Goal: Task Accomplishment & Management: Use online tool/utility

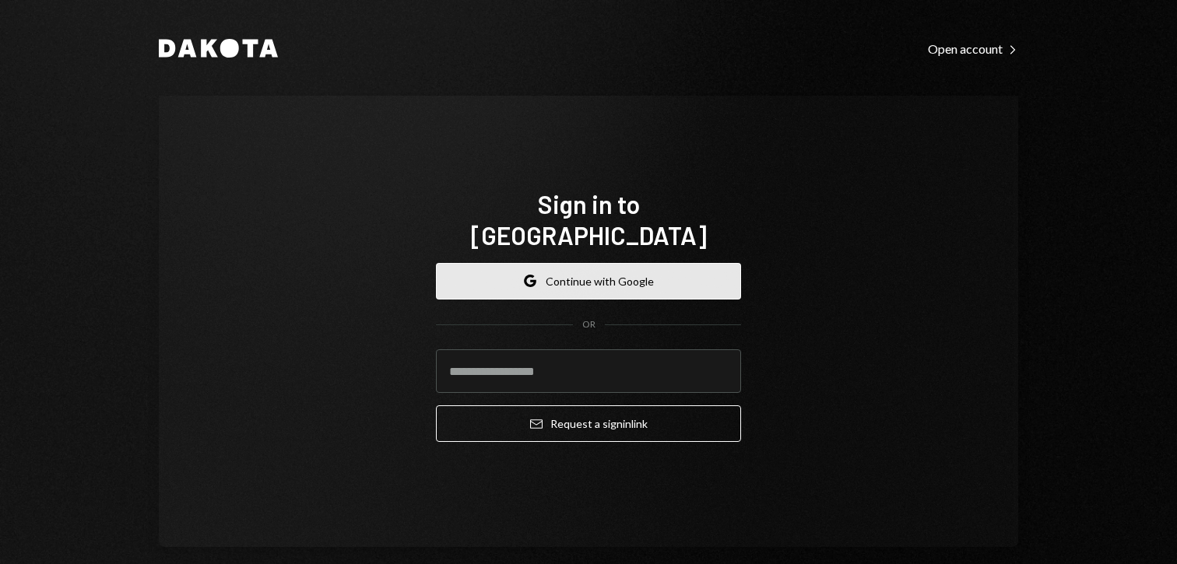
click at [556, 270] on button "Google Continue with Google" at bounding box center [588, 281] width 305 height 37
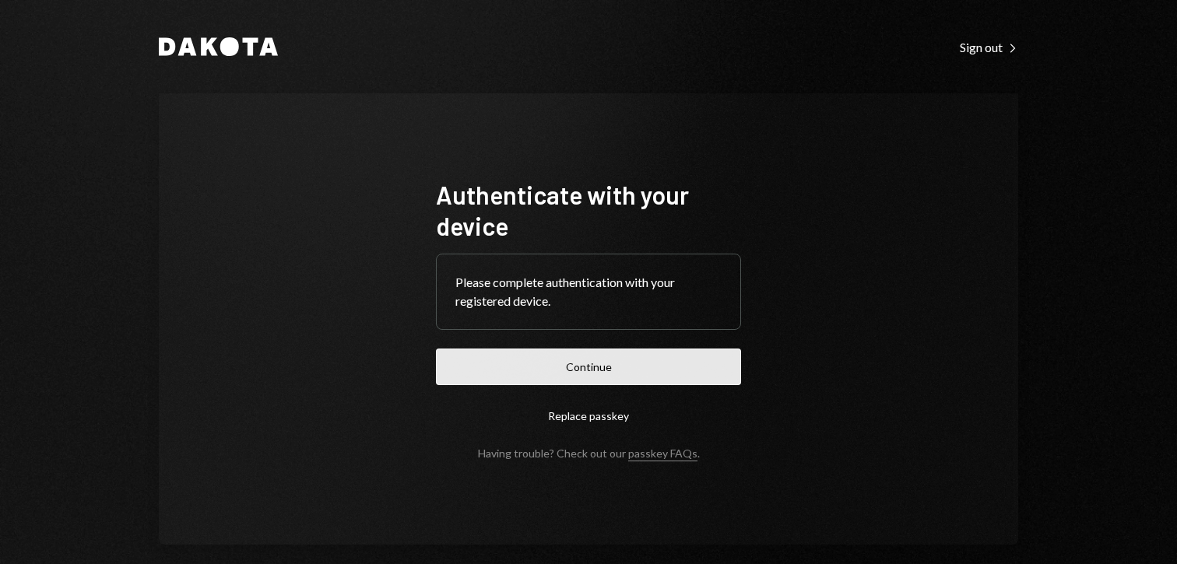
click at [541, 372] on button "Continue" at bounding box center [588, 367] width 305 height 37
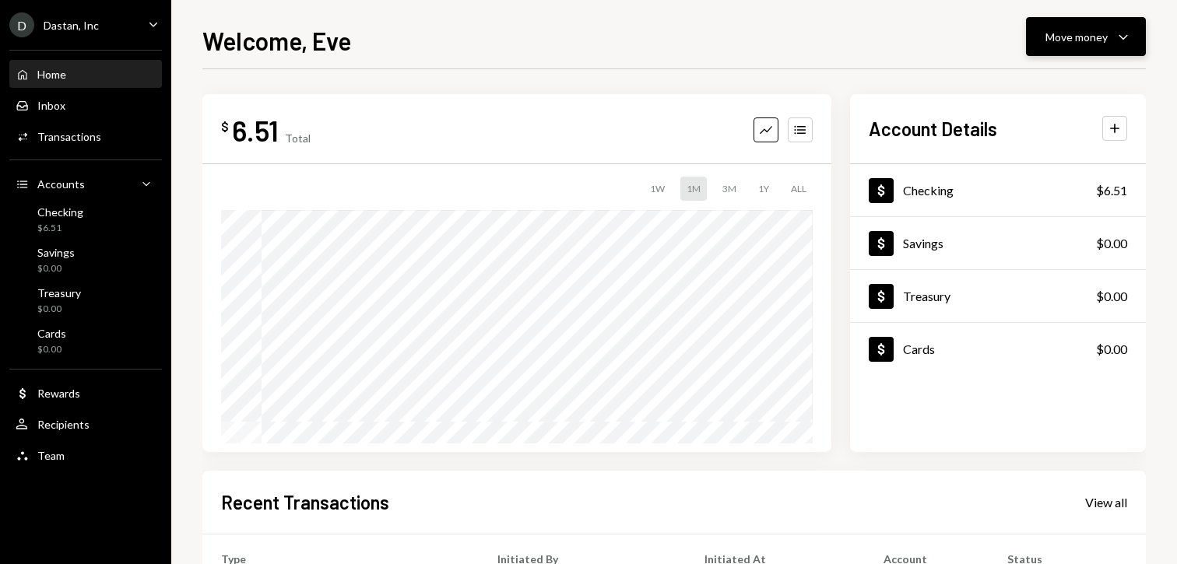
click at [1070, 53] on button "Move money Caret Down" at bounding box center [1086, 36] width 120 height 39
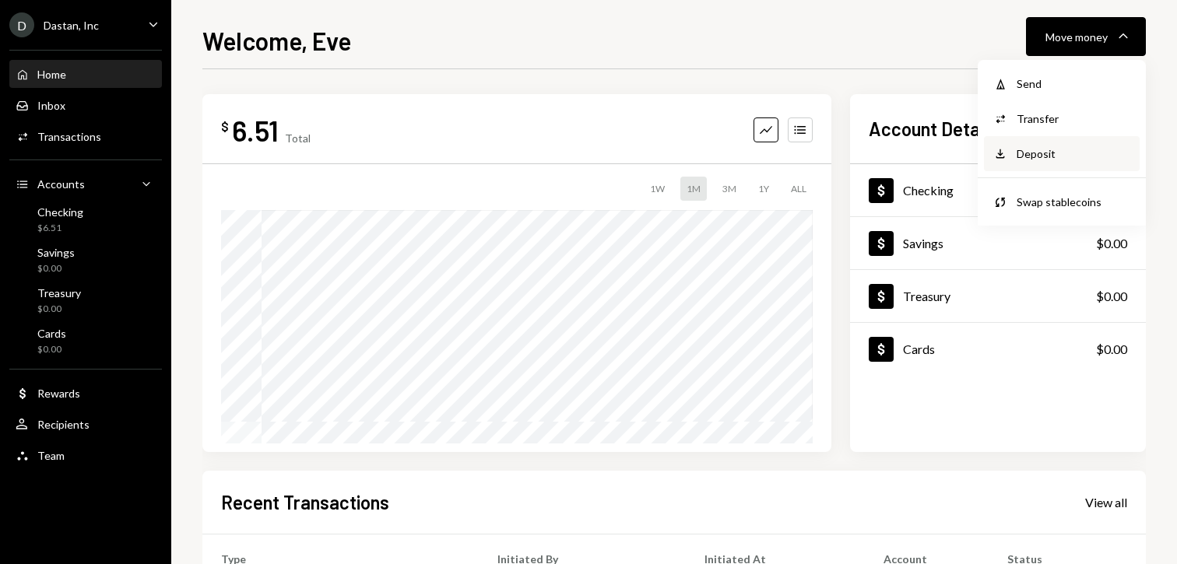
click at [1017, 147] on div "Deposit" at bounding box center [1074, 154] width 114 height 16
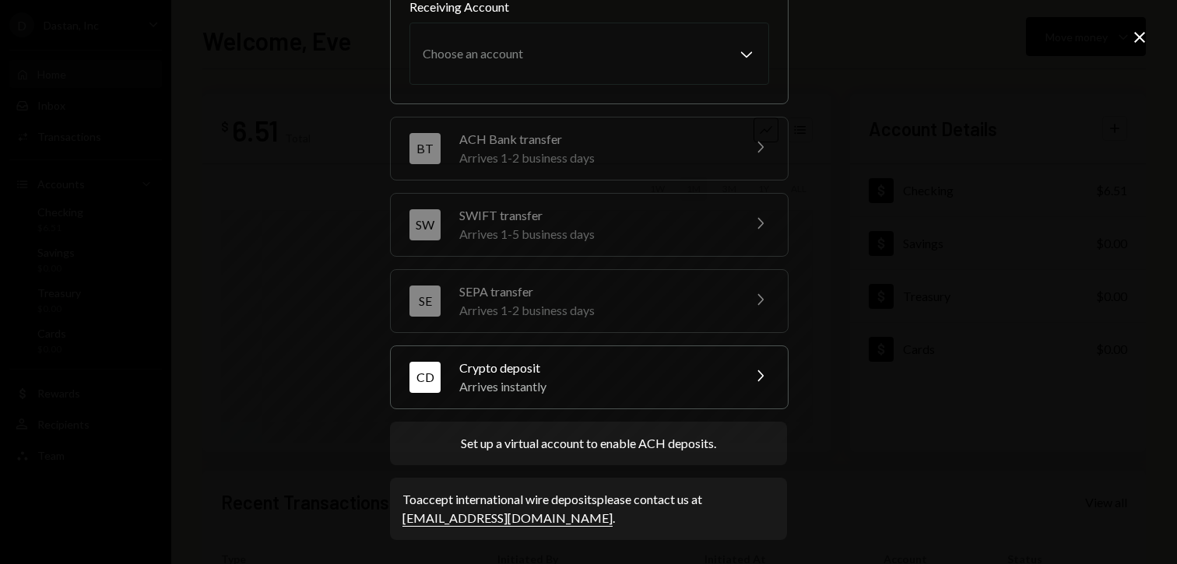
scroll to position [194, 0]
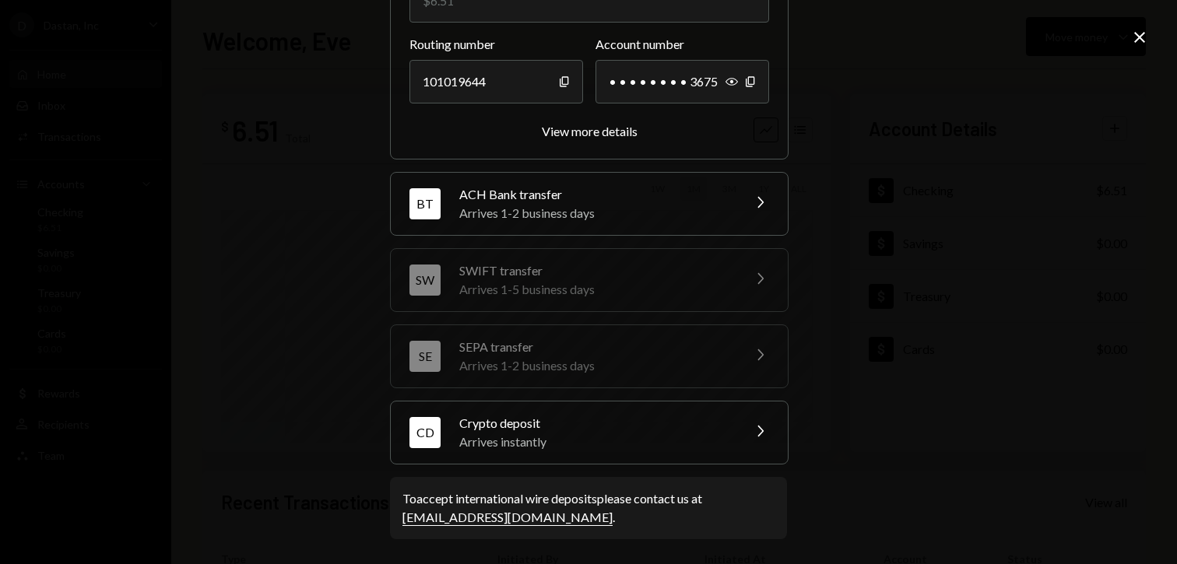
click at [575, 403] on div "CD Crypto deposit Arrives instantly Chevron Right" at bounding box center [589, 433] width 397 height 62
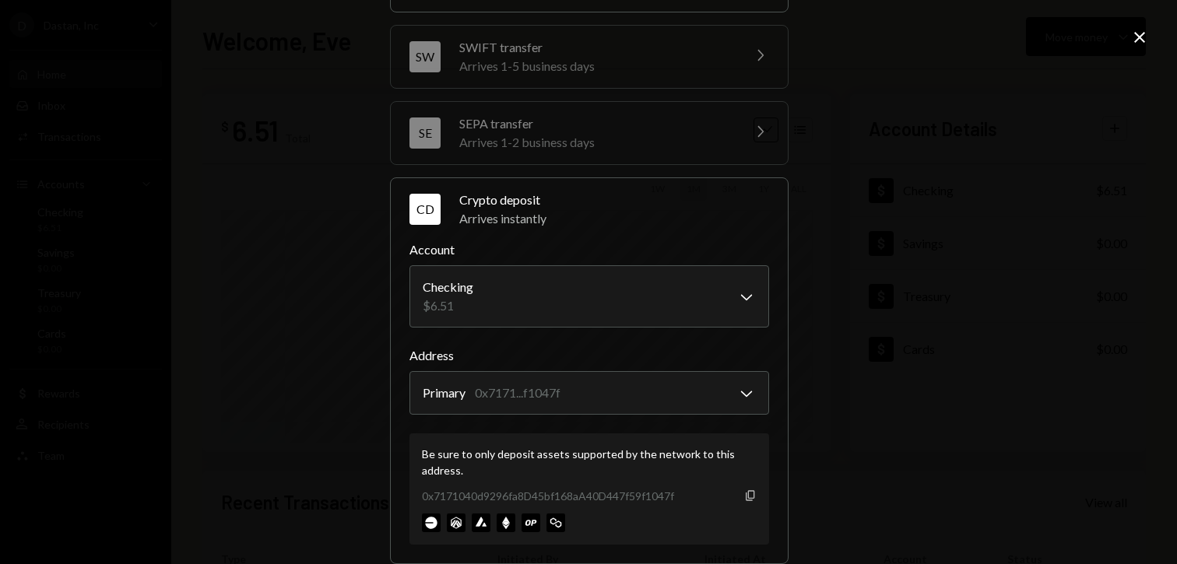
click at [750, 494] on icon "Copy" at bounding box center [750, 496] width 12 height 12
click at [1138, 44] on icon "Close" at bounding box center [1139, 37] width 19 height 19
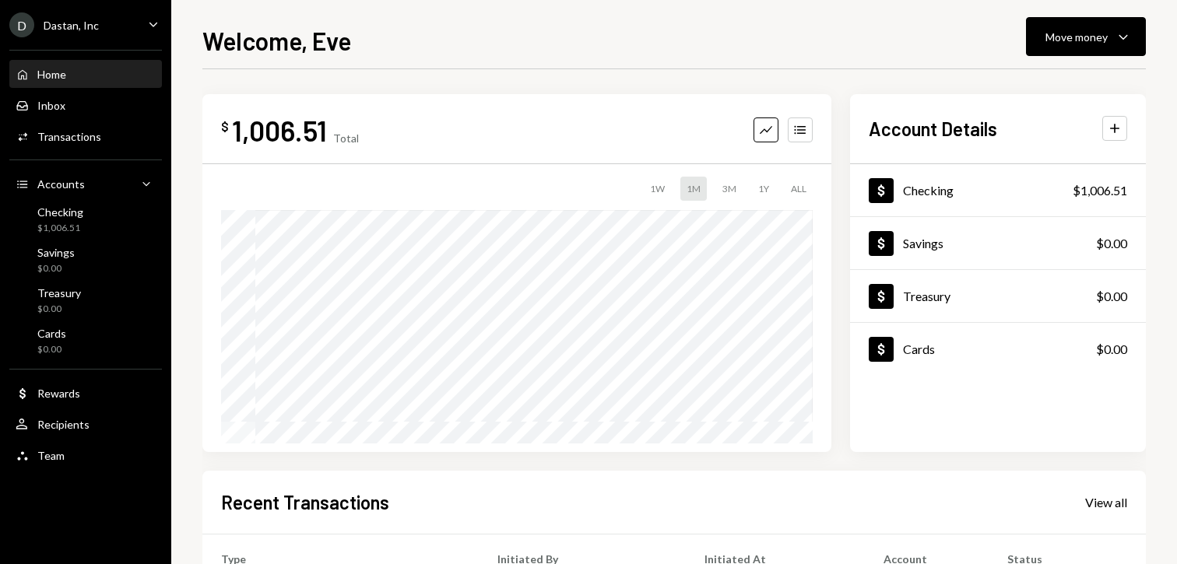
click at [101, 25] on div "D Dastan, Inc Caret Down" at bounding box center [85, 24] width 171 height 25
click at [1077, 40] on div "Move money" at bounding box center [1076, 37] width 62 height 16
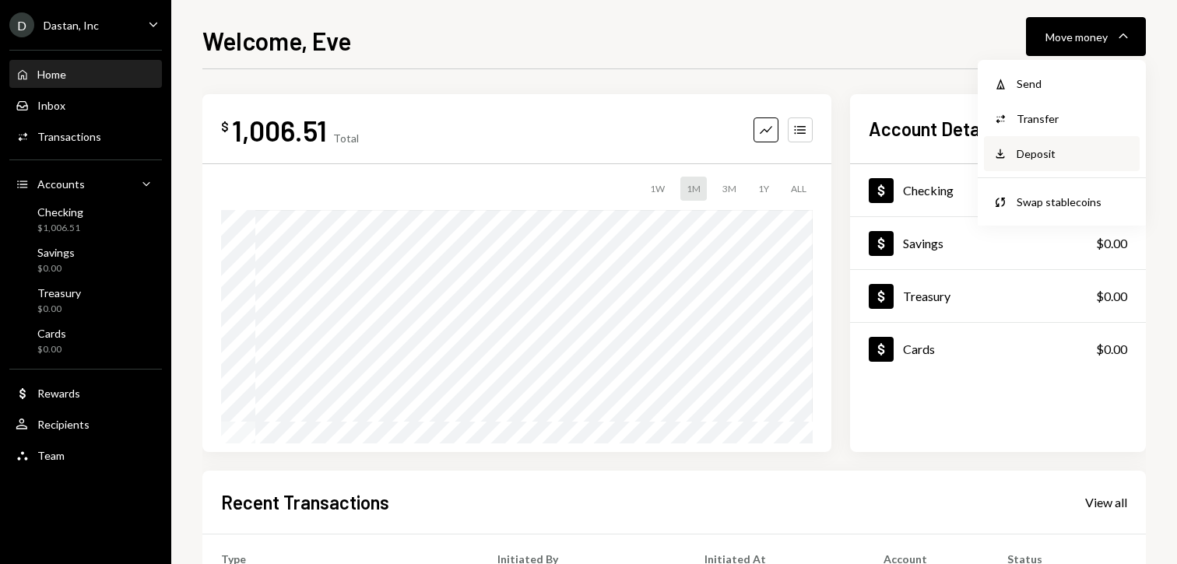
click at [1039, 163] on div "Deposit Deposit" at bounding box center [1062, 153] width 156 height 35
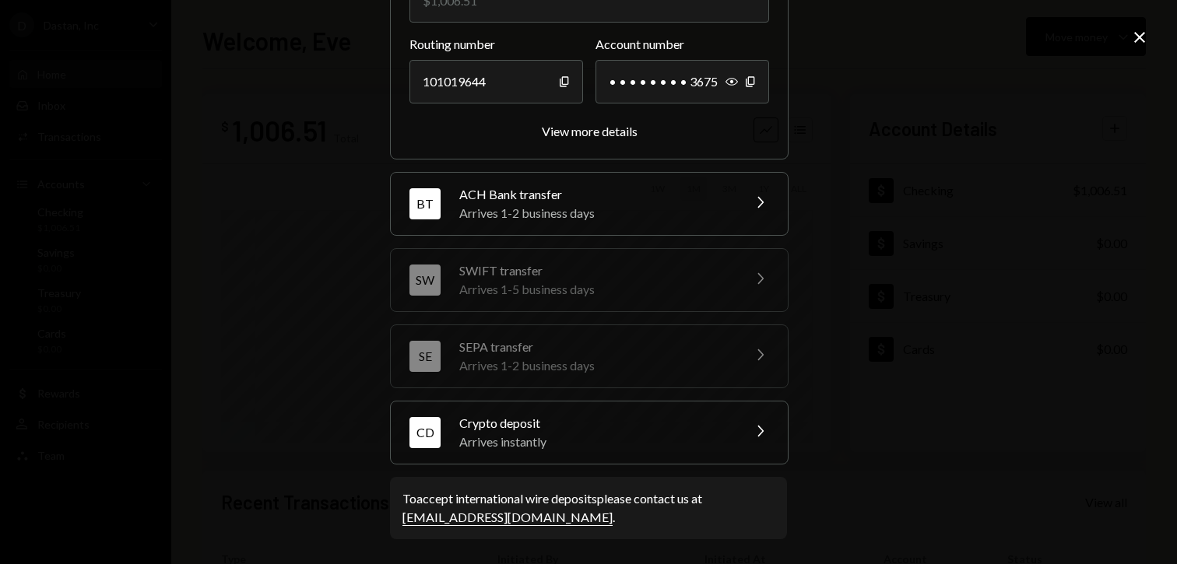
click at [704, 429] on div "Crypto deposit" at bounding box center [595, 423] width 272 height 19
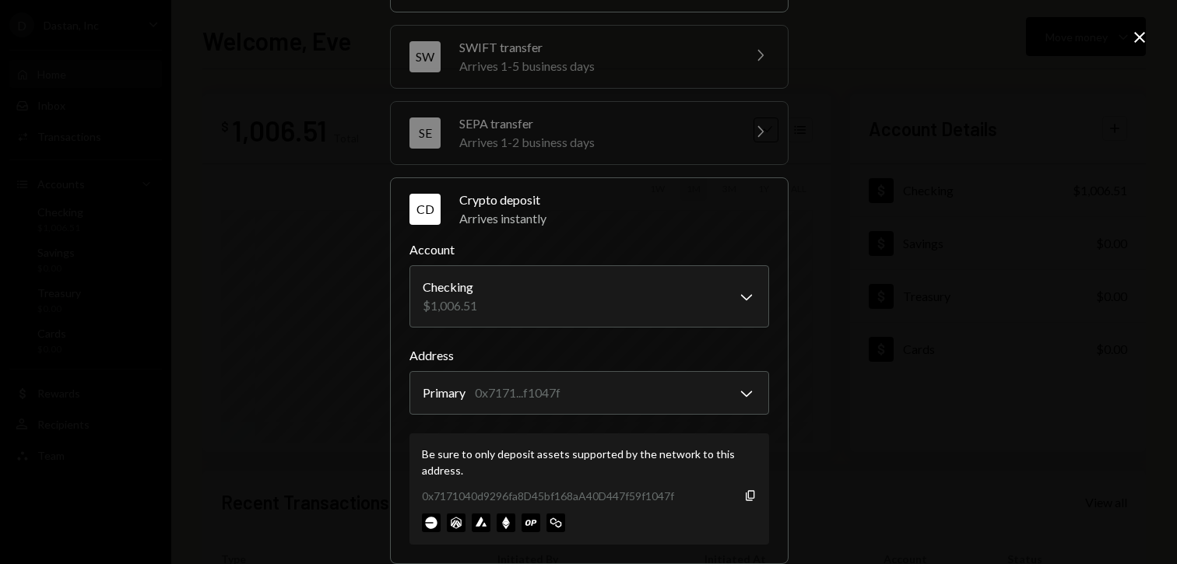
click at [753, 497] on div "Be sure to only deposit assets supported by the network to this address. 0x7171…" at bounding box center [589, 489] width 360 height 111
click at [501, 523] on img at bounding box center [506, 523] width 19 height 19
click at [750, 498] on icon "Copy" at bounding box center [750, 496] width 12 height 12
click at [1150, 45] on div "**********" at bounding box center [588, 282] width 1177 height 564
click at [1139, 42] on icon "Close" at bounding box center [1139, 37] width 19 height 19
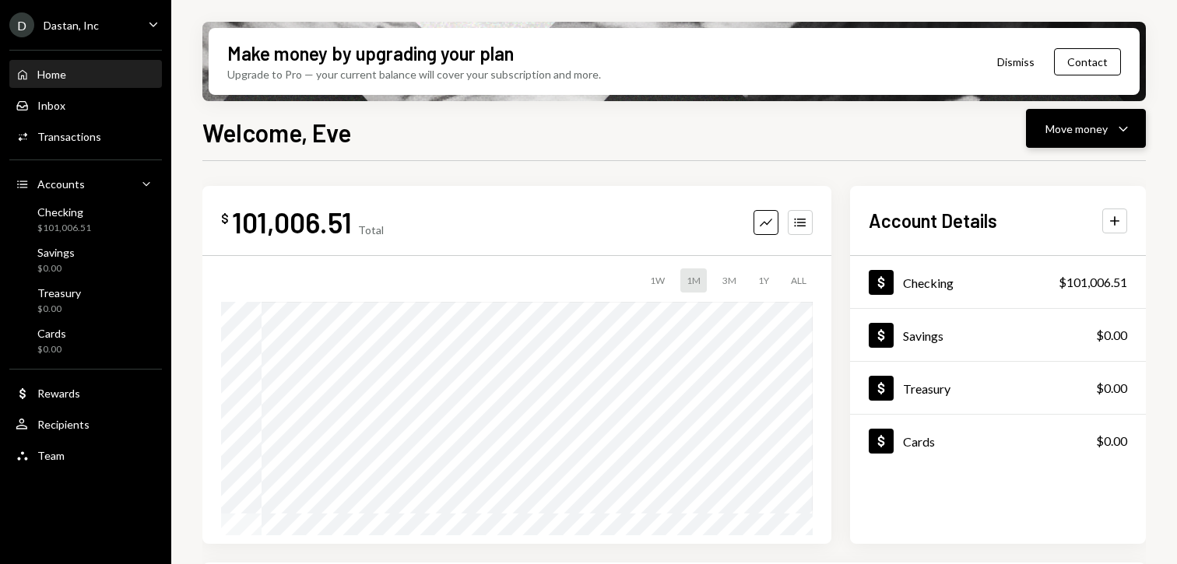
click at [1068, 113] on button "Move money Caret Down" at bounding box center [1086, 128] width 120 height 39
click at [1020, 185] on div "Withdraw Send" at bounding box center [1062, 175] width 156 height 35
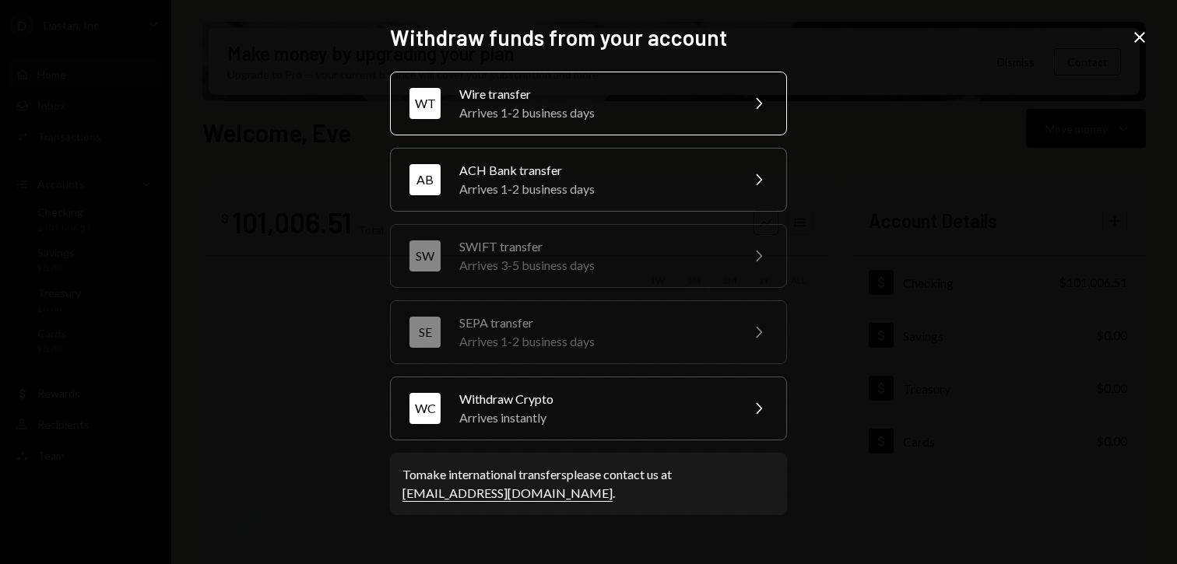
click at [482, 122] on div "WT Wire transfer Arrives 1-2 business days Chevron Right" at bounding box center [588, 104] width 397 height 64
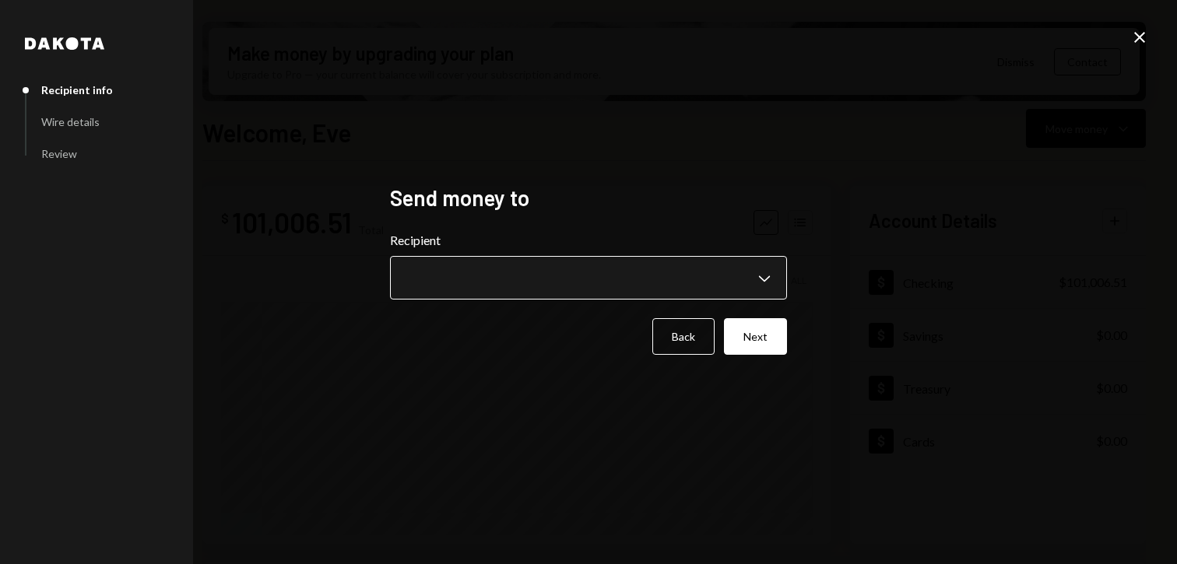
click at [486, 277] on body "D Dastan, Inc Caret Down Home Home Inbox Inbox Activities Transactions Accounts…" at bounding box center [588, 282] width 1177 height 564
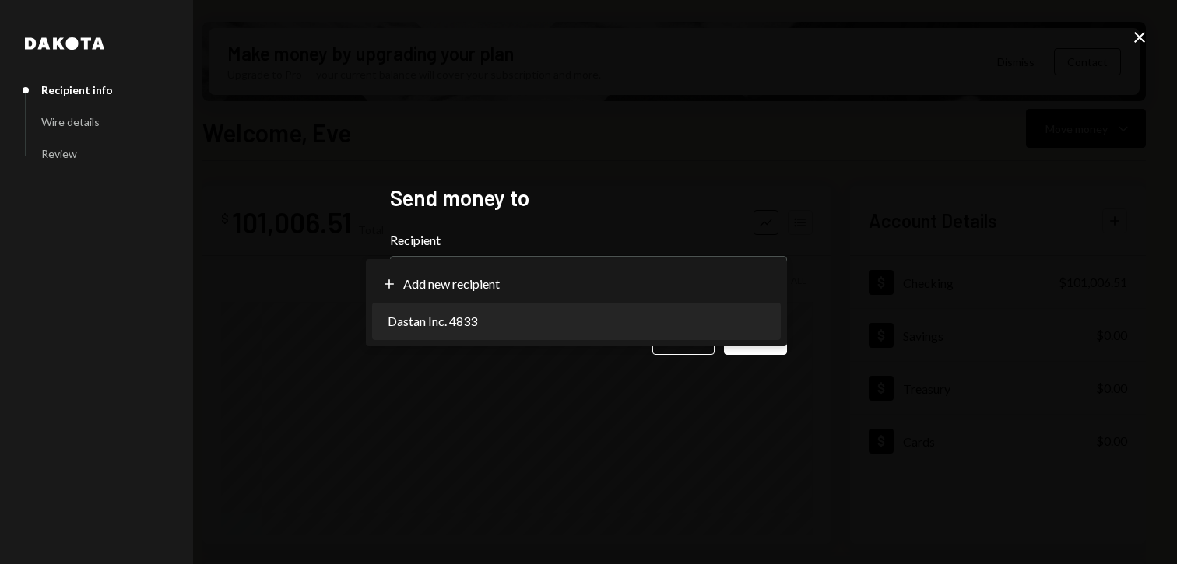
select select "**********"
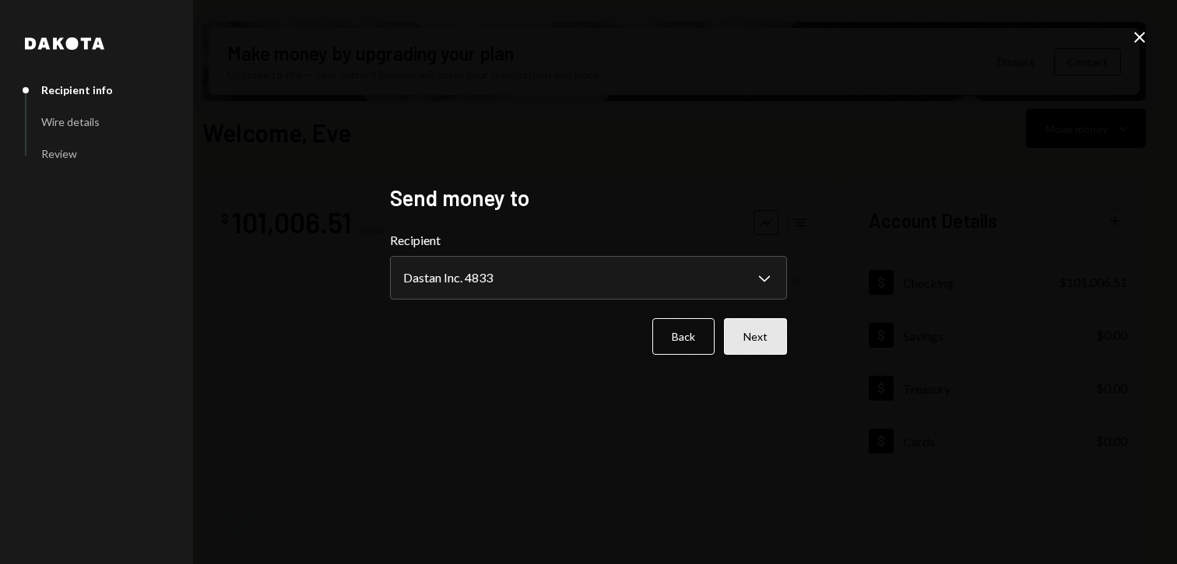
click at [736, 339] on button "Next" at bounding box center [755, 336] width 63 height 37
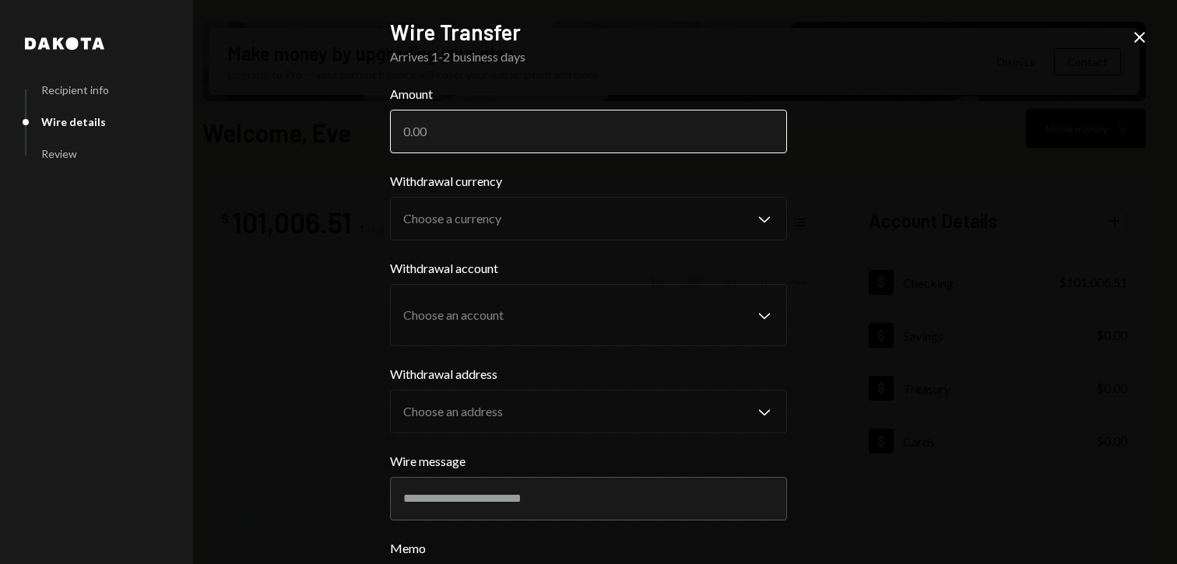
click at [462, 127] on input "Amount" at bounding box center [588, 132] width 397 height 44
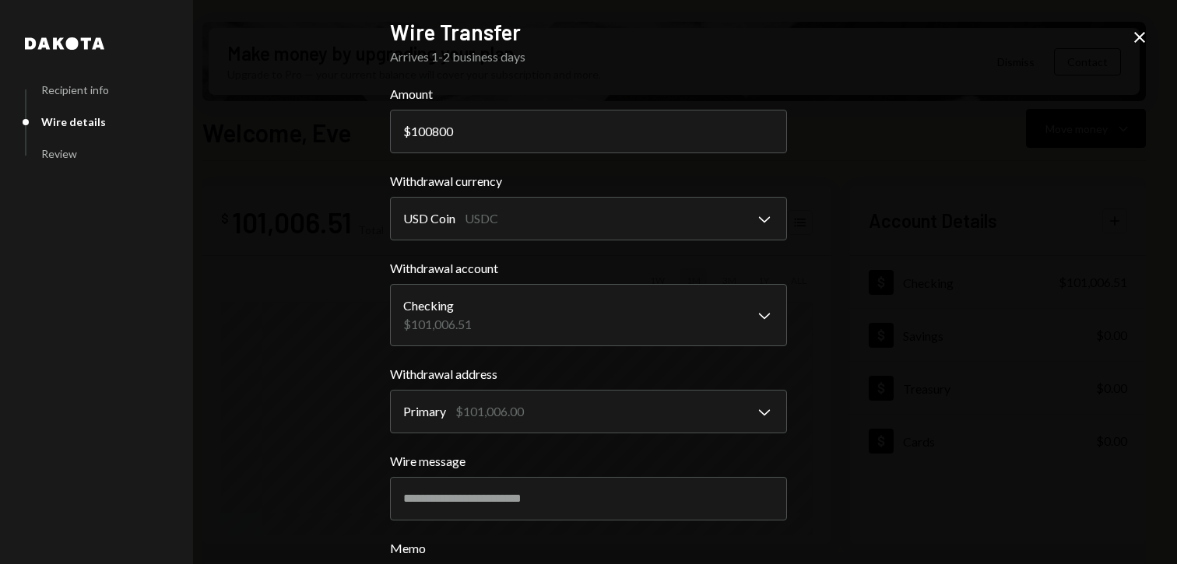
scroll to position [142, 0]
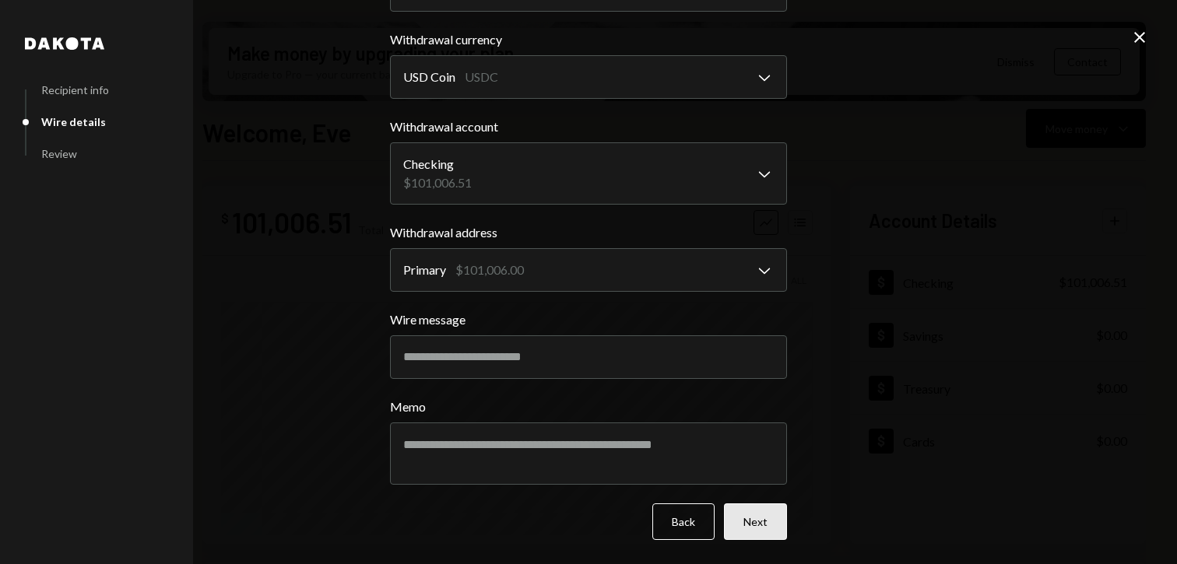
type input "100800"
click at [747, 509] on button "Next" at bounding box center [755, 522] width 63 height 37
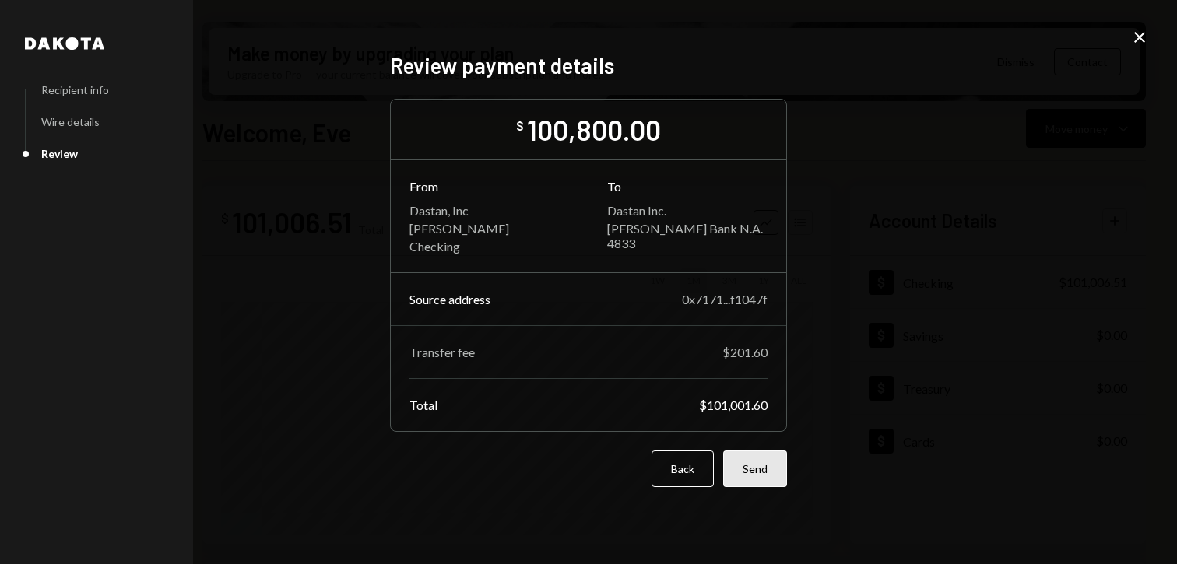
click at [746, 469] on button "Send" at bounding box center [755, 469] width 64 height 37
